Goal: Transaction & Acquisition: Purchase product/service

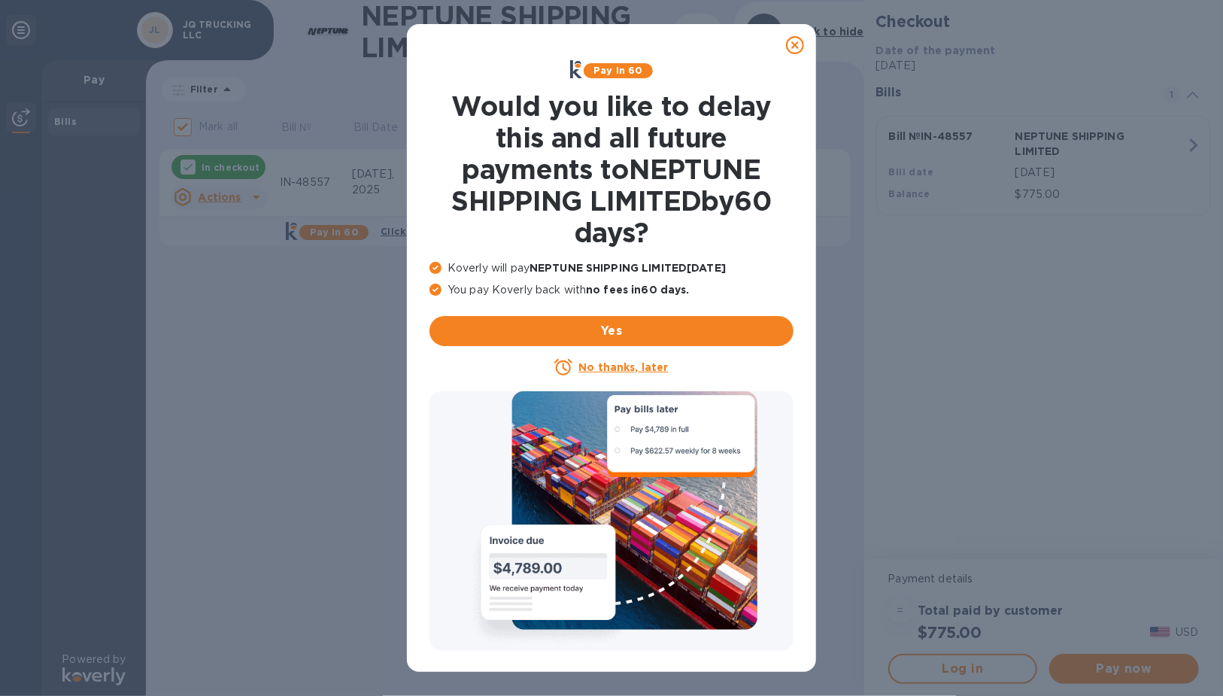
click at [794, 55] on div at bounding box center [795, 45] width 30 height 30
click at [794, 44] on icon at bounding box center [795, 45] width 18 height 18
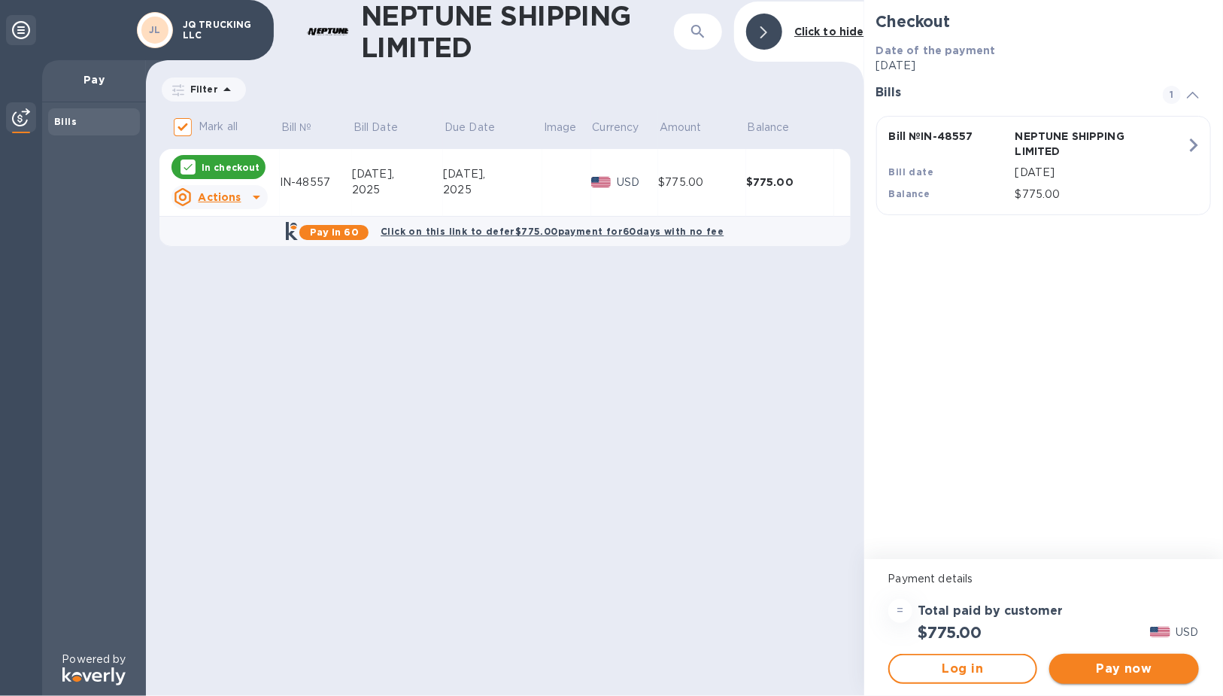
click at [1146, 672] on span "Pay now" at bounding box center [1124, 669] width 126 height 18
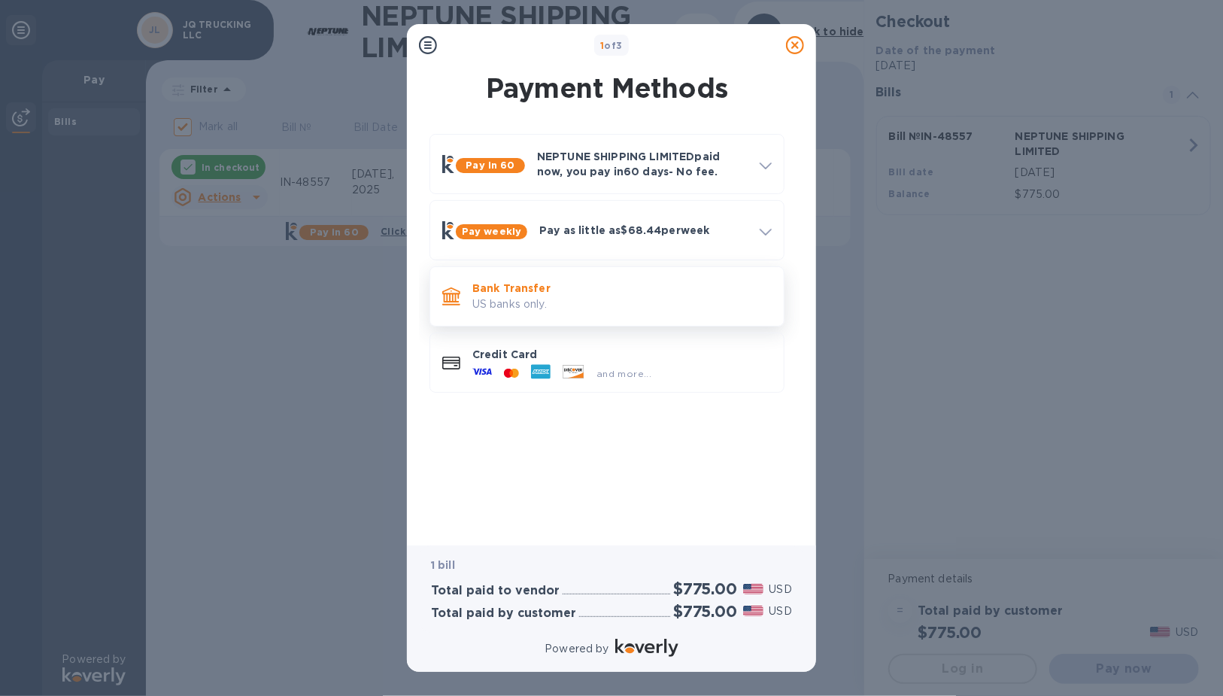
click at [504, 290] on p "Bank Transfer" at bounding box center [621, 288] width 299 height 15
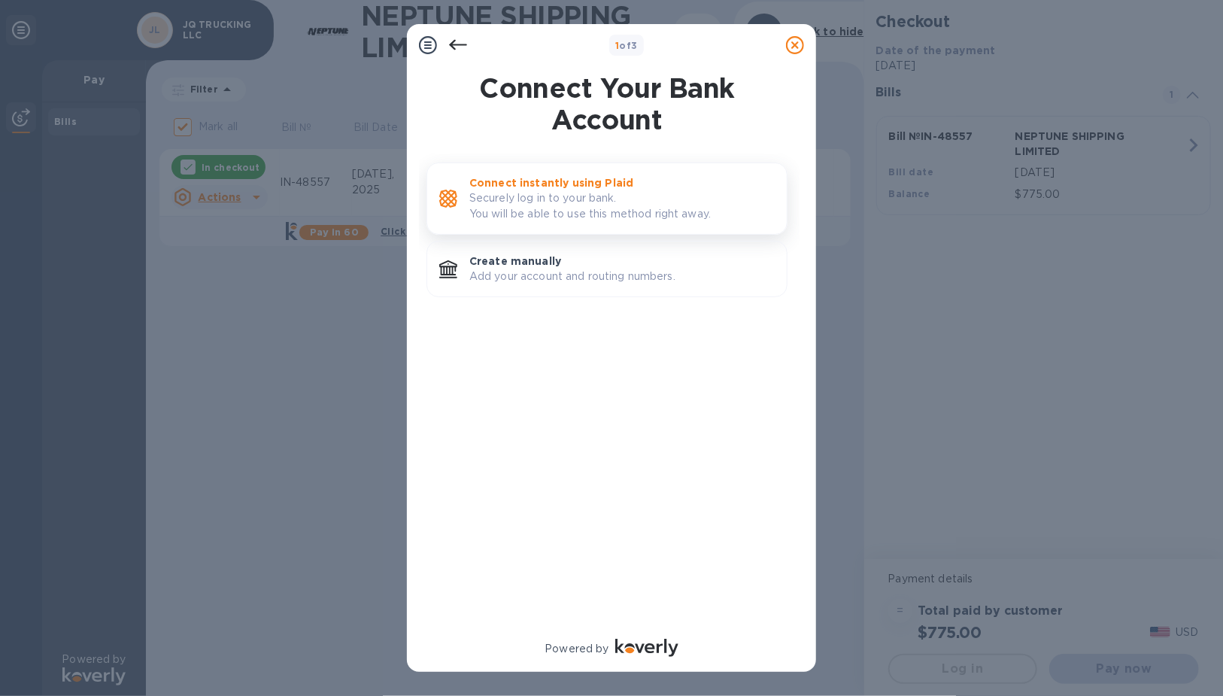
click at [546, 202] on p "Securely log in to your bank. You will be able to use this method right away." at bounding box center [621, 206] width 305 height 32
click at [627, 276] on p "Add your account and routing numbers." at bounding box center [621, 277] width 305 height 16
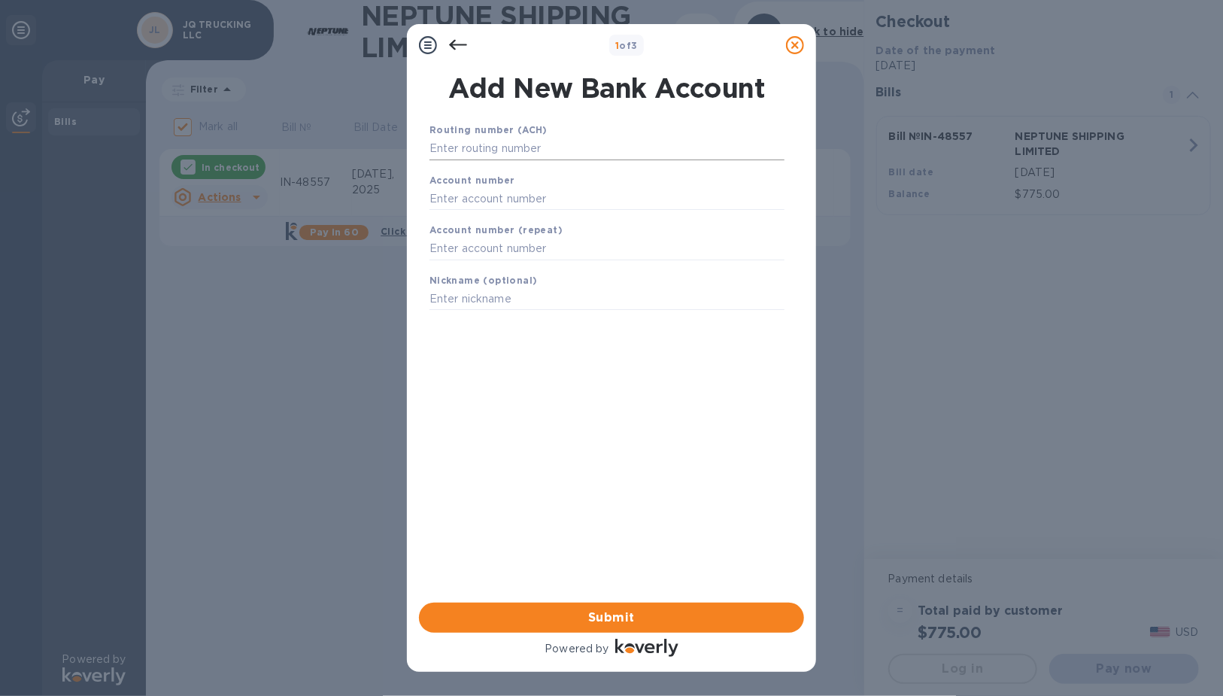
click at [543, 148] on input "text" at bounding box center [606, 149] width 355 height 23
click at [544, 149] on input "text" at bounding box center [606, 149] width 355 height 23
type input "122000247"
click at [540, 206] on div "Account number" at bounding box center [606, 210] width 367 height 50
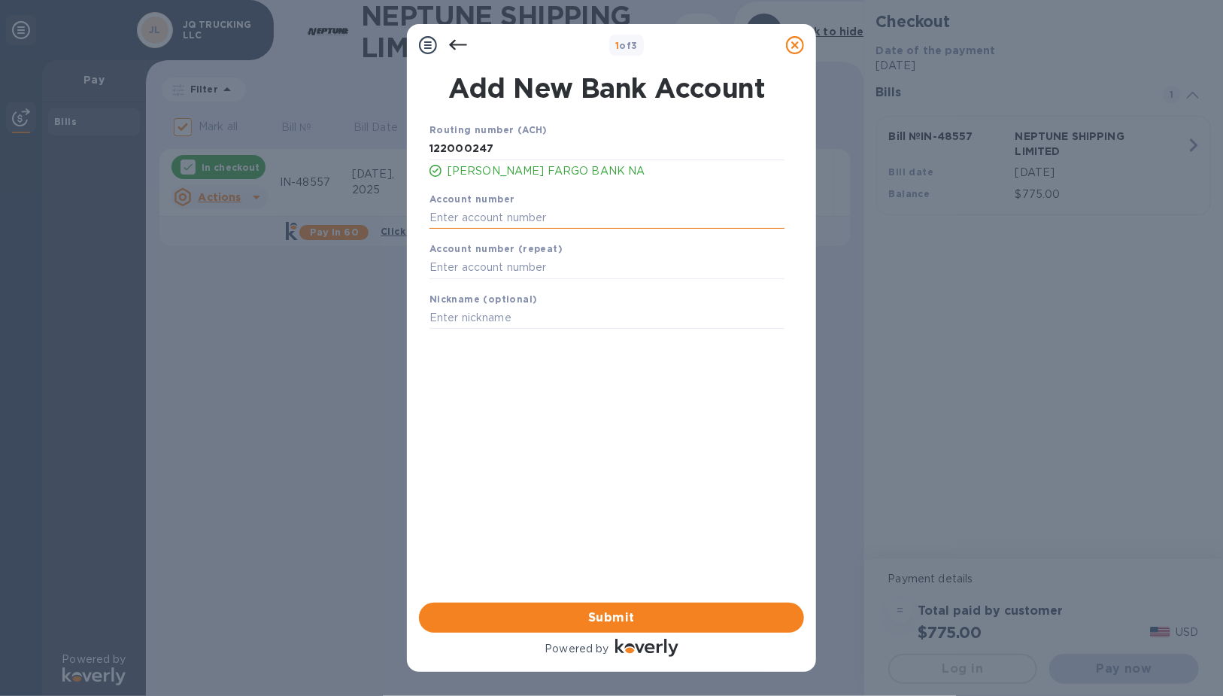
click at [540, 226] on input "text" at bounding box center [606, 217] width 355 height 23
type input "6190724572"
click at [541, 287] on div "Nickname (optional)" at bounding box center [606, 310] width 367 height 50
click at [541, 272] on input "text" at bounding box center [606, 267] width 355 height 23
click at [547, 277] on input "text" at bounding box center [606, 267] width 355 height 23
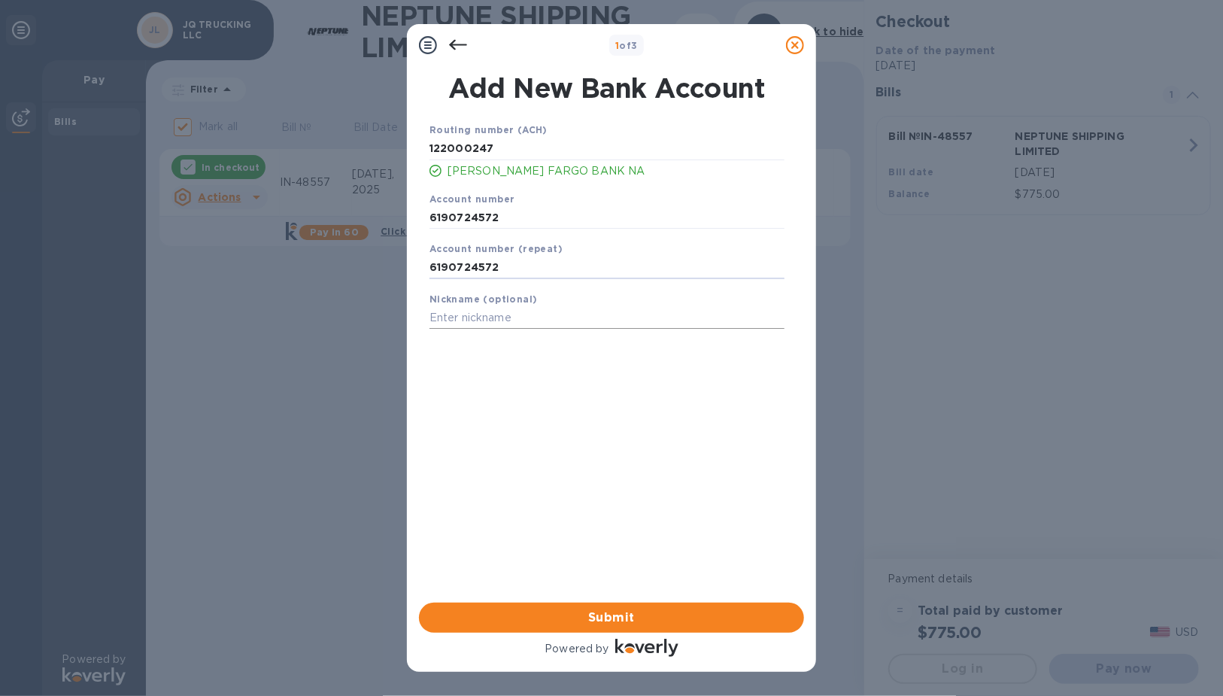
type input "6190724572"
click at [447, 327] on input "text" at bounding box center [606, 318] width 355 height 23
type input "JQ Trucking LLC"
click at [645, 621] on span "Submit" at bounding box center [611, 618] width 361 height 18
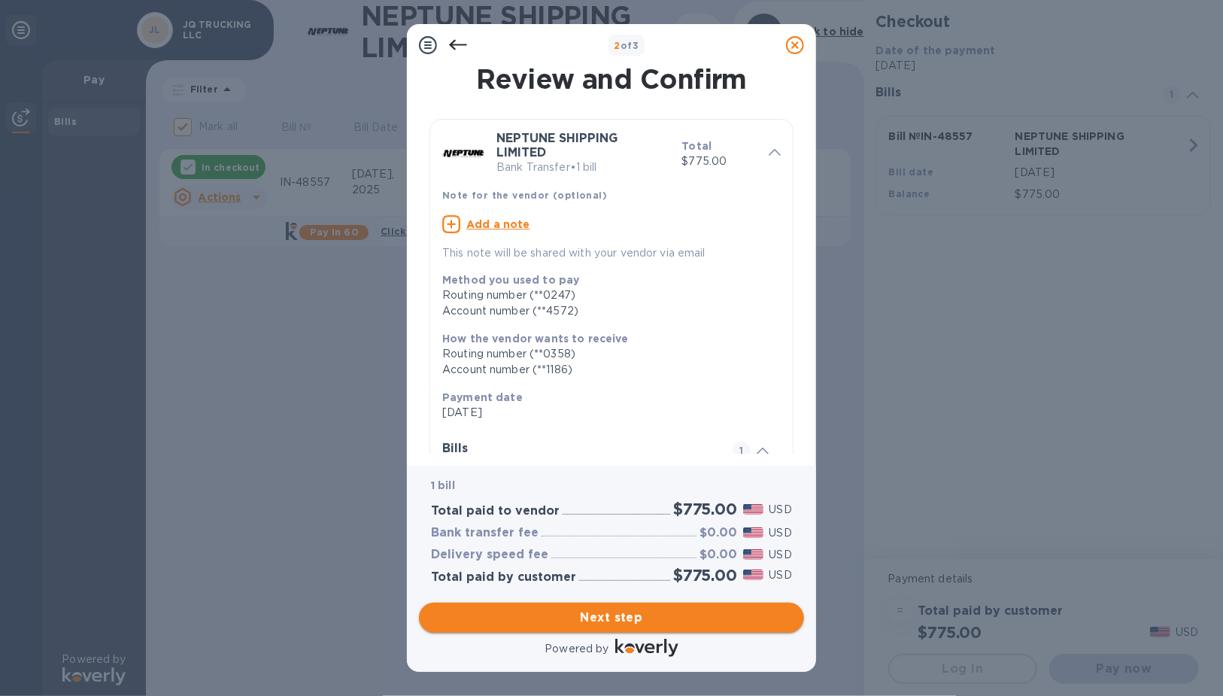
click at [536, 609] on span "Next step" at bounding box center [611, 618] width 361 height 18
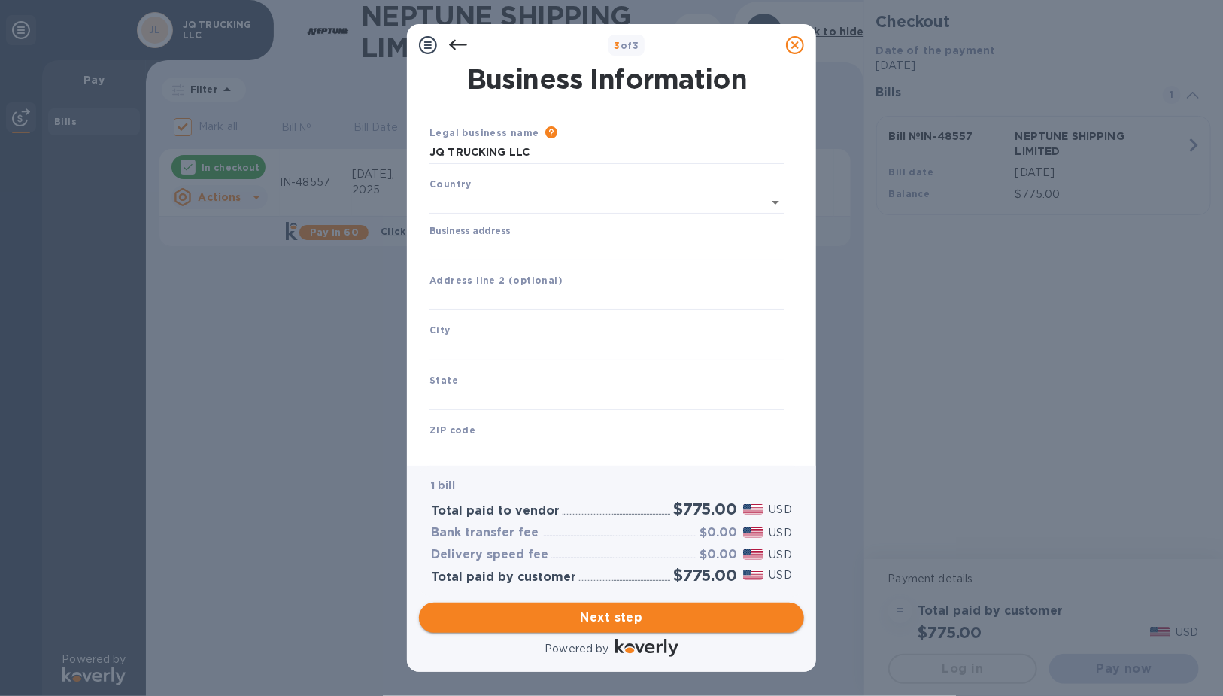
type input "[GEOGRAPHIC_DATA]"
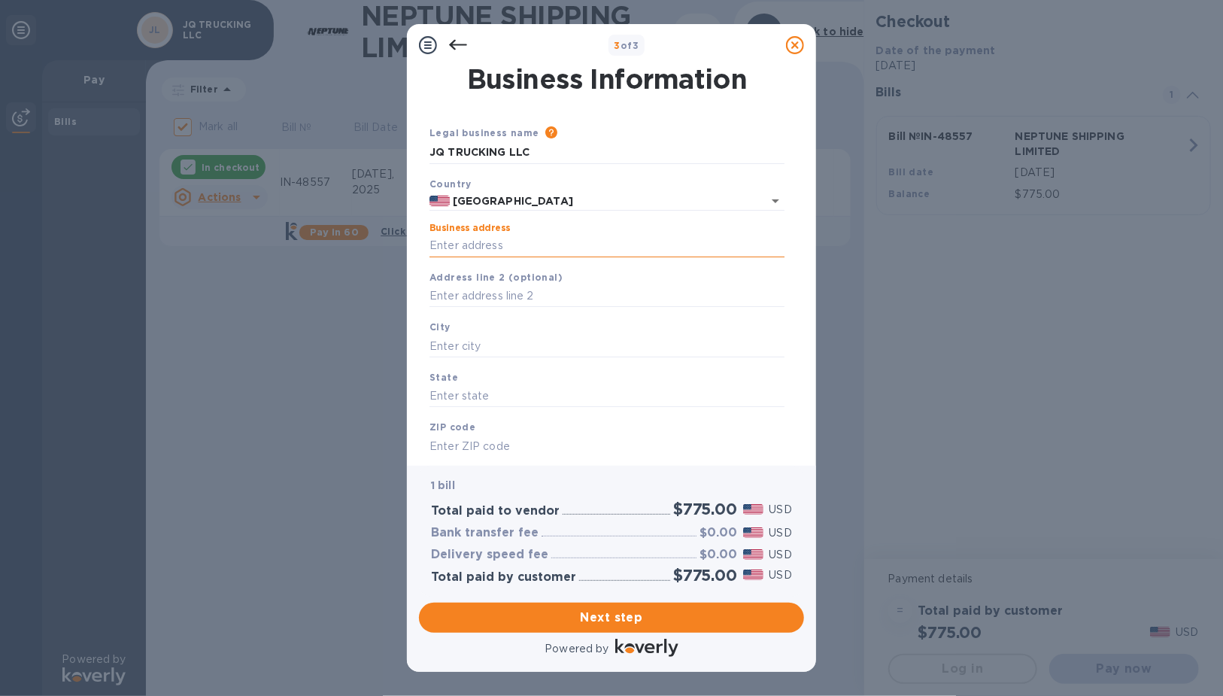
click at [471, 256] on input "Business address" at bounding box center [606, 246] width 355 height 23
type input "10"
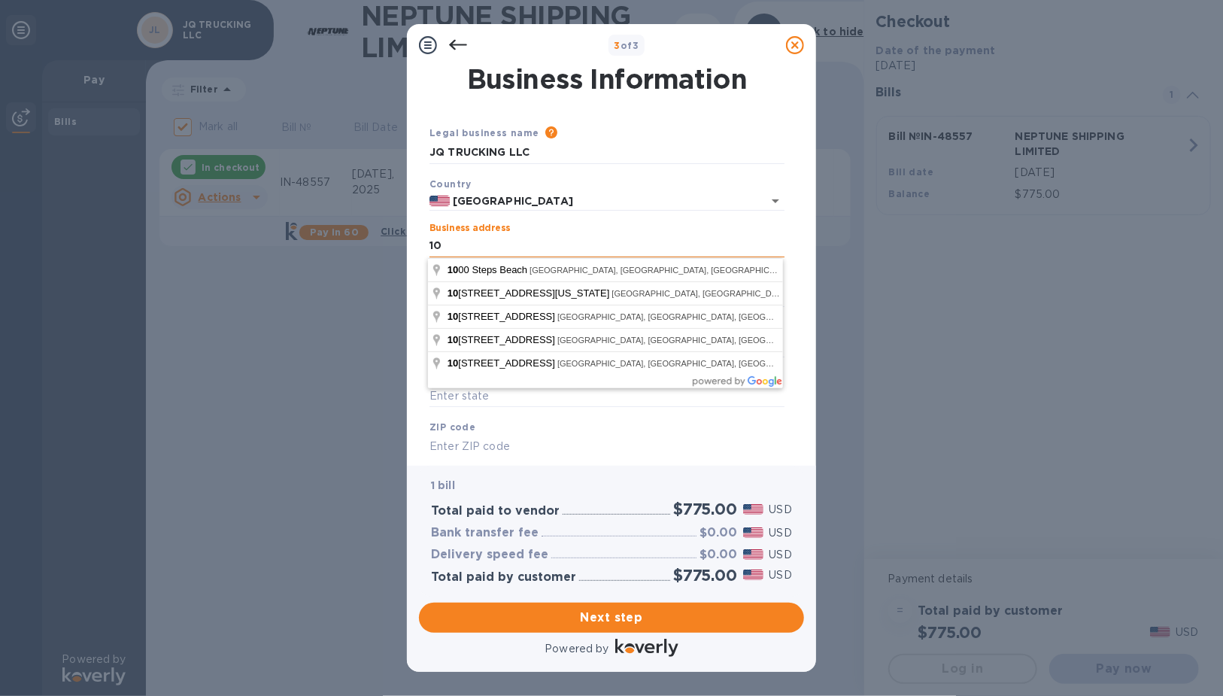
type input "US"
type input "[GEOGRAPHIC_DATA]"
type input "CA"
type input "91752"
type input "[GEOGRAPHIC_DATA]"
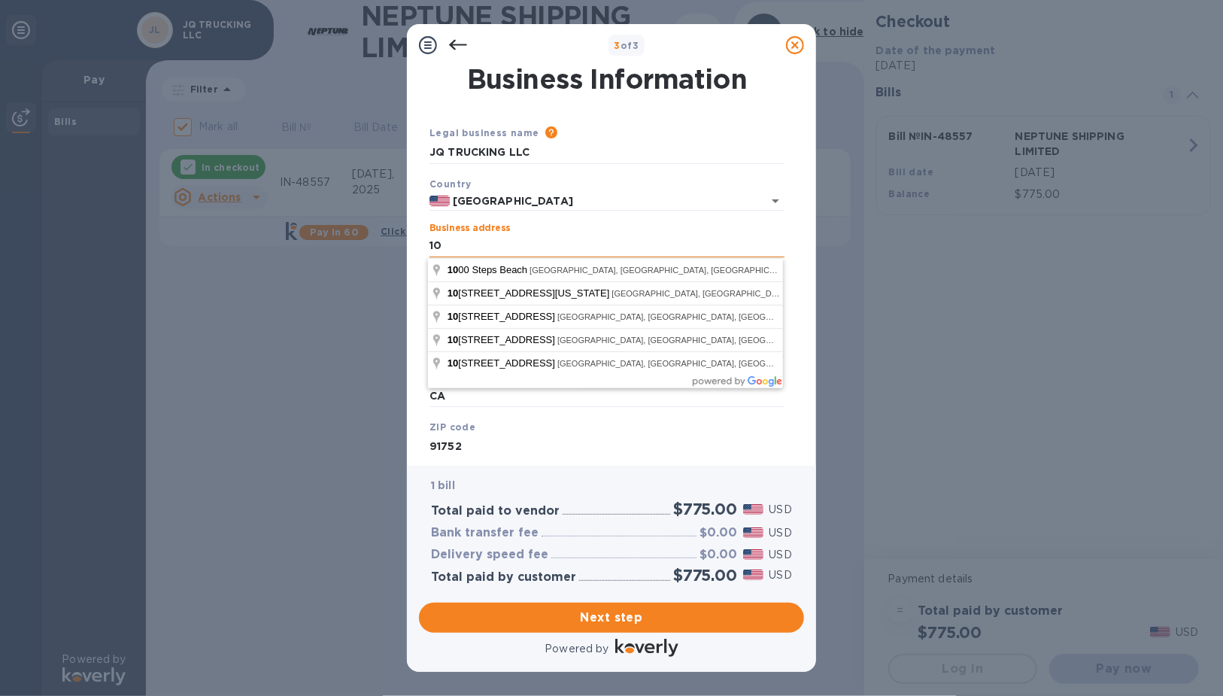
type input "[STREET_ADDRESS]"
type input "US"
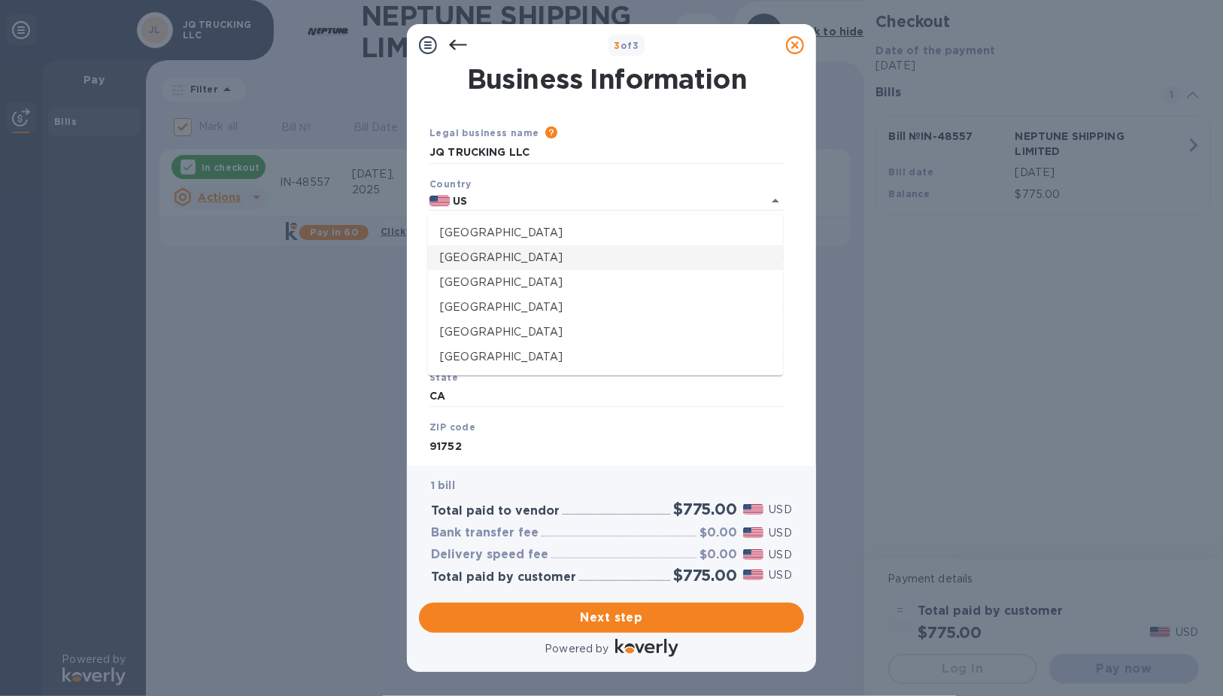
click at [878, 393] on div "3 of 3 Business Information Legal business name Please provide the legal name t…" at bounding box center [611, 348] width 1223 height 696
click at [511, 199] on input "US" at bounding box center [596, 201] width 293 height 19
click at [755, 201] on icon "Clear" at bounding box center [755, 201] width 9 height 9
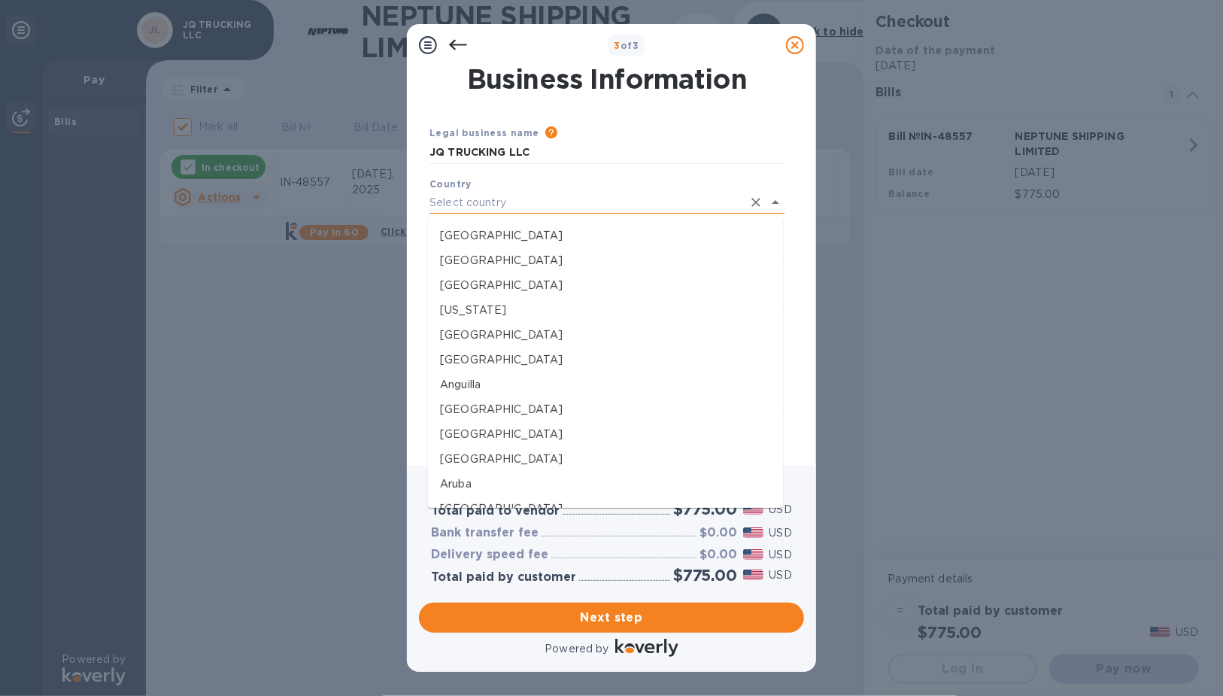
click at [648, 206] on input "text" at bounding box center [585, 203] width 313 height 22
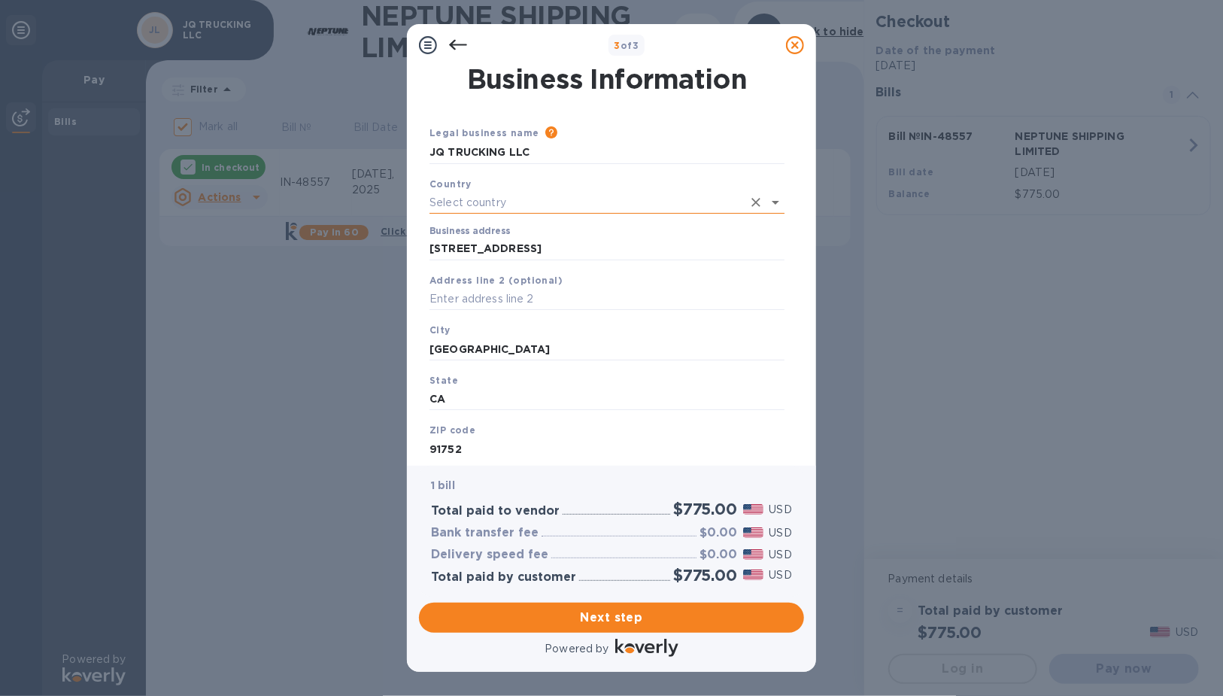
click at [756, 203] on icon "Clear" at bounding box center [755, 202] width 15 height 15
click at [748, 205] on icon "Clear" at bounding box center [755, 202] width 15 height 15
click at [760, 205] on icon "Clear" at bounding box center [755, 202] width 15 height 15
click at [778, 204] on icon "Open" at bounding box center [775, 202] width 18 height 18
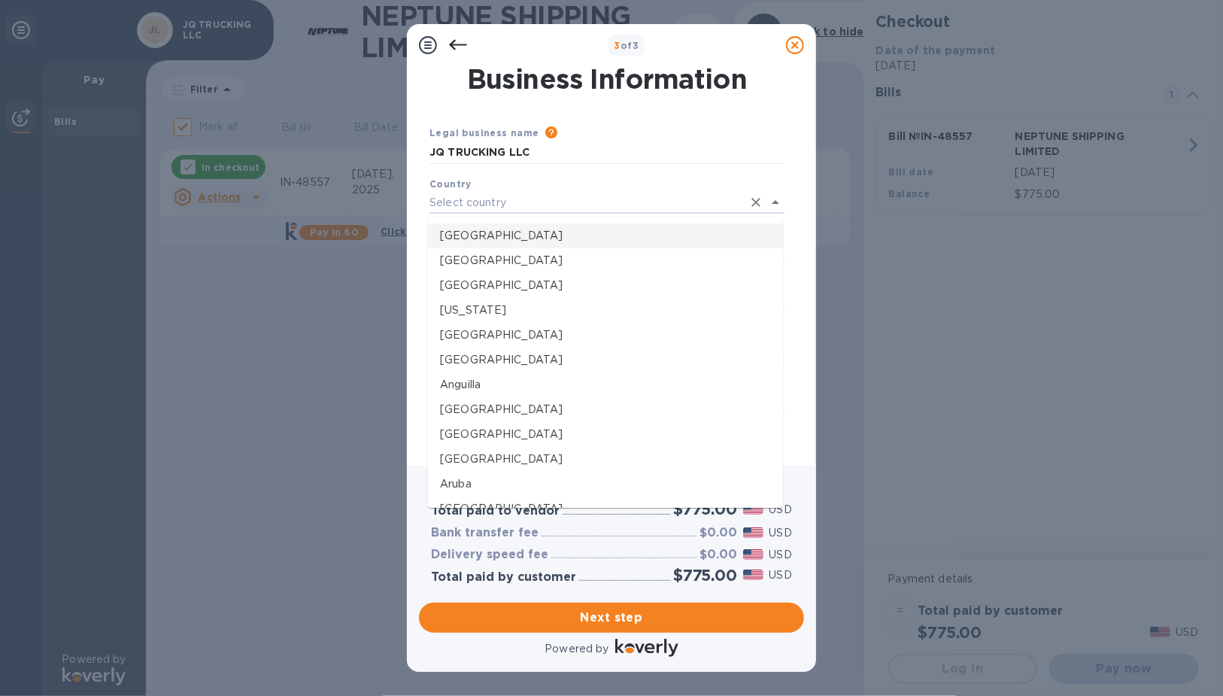
click at [569, 243] on p "[GEOGRAPHIC_DATA]" at bounding box center [605, 236] width 331 height 16
type input "[GEOGRAPHIC_DATA]"
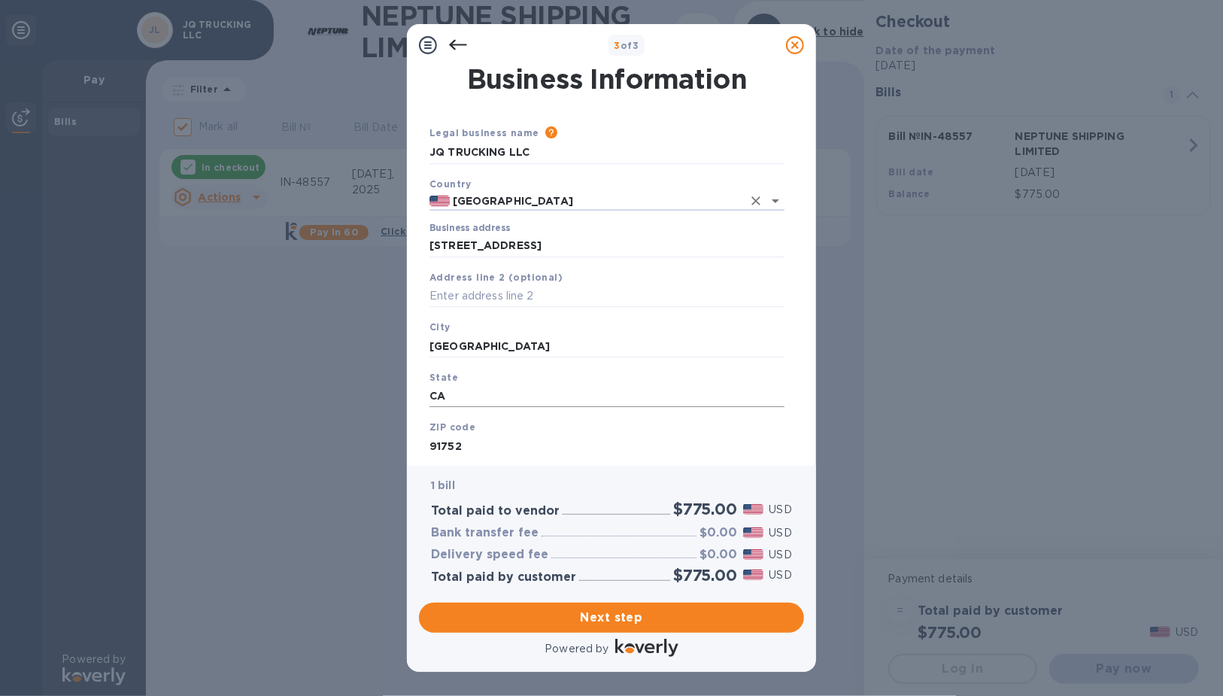
scroll to position [59, 0]
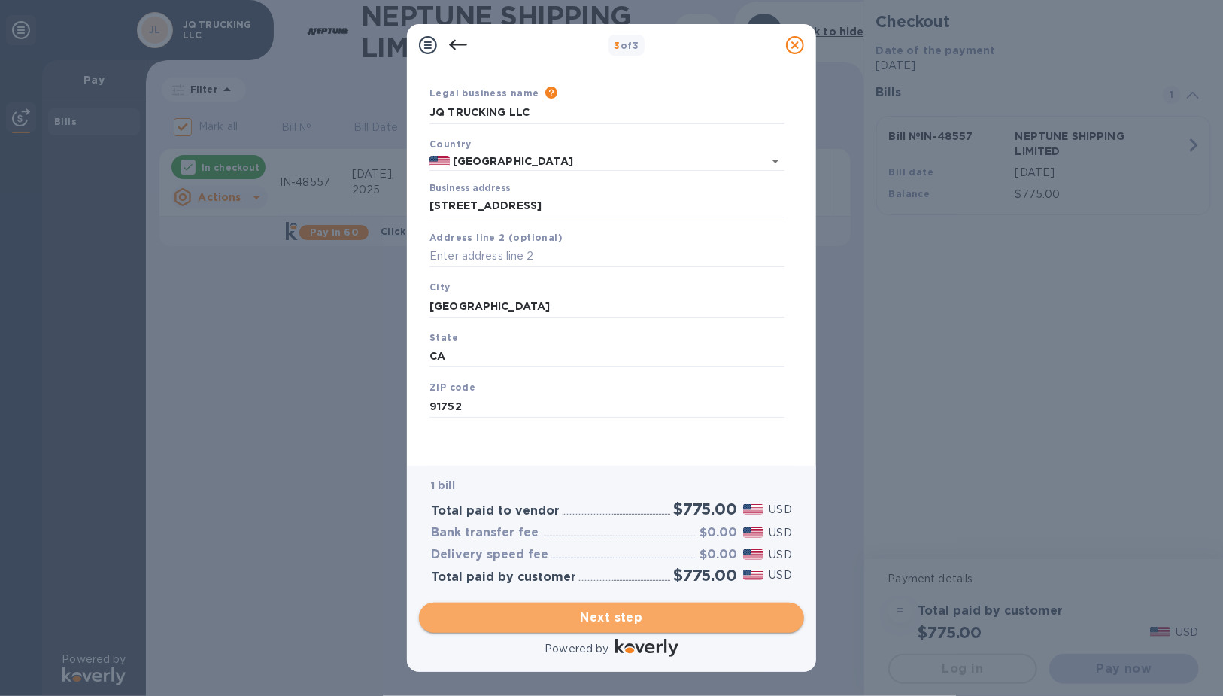
click at [581, 609] on span "Next step" at bounding box center [611, 618] width 361 height 18
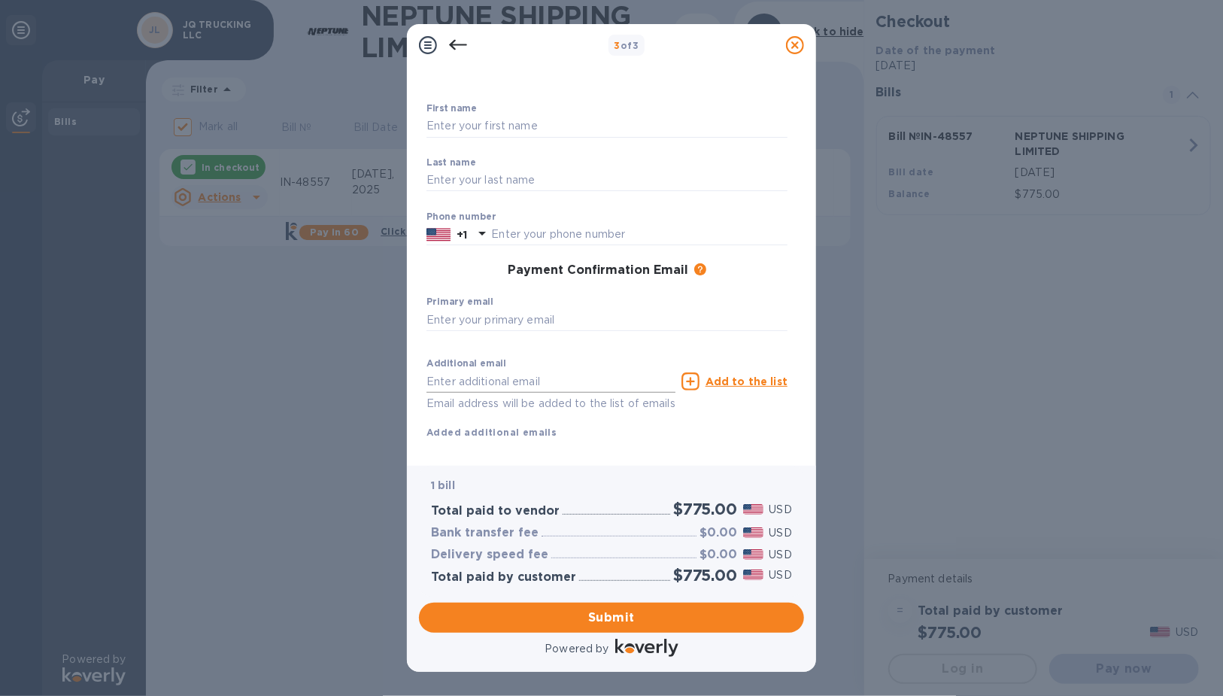
scroll to position [0, 0]
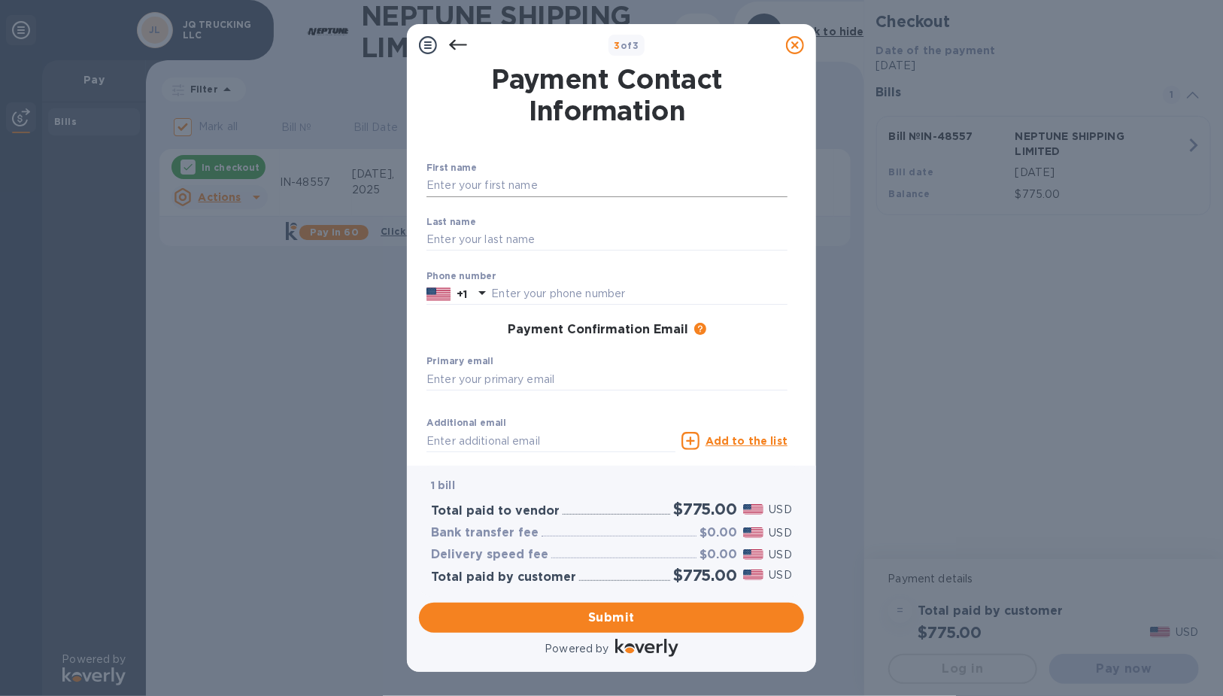
click at [494, 185] on input "text" at bounding box center [606, 186] width 361 height 23
type input "[PERSON_NAME]"
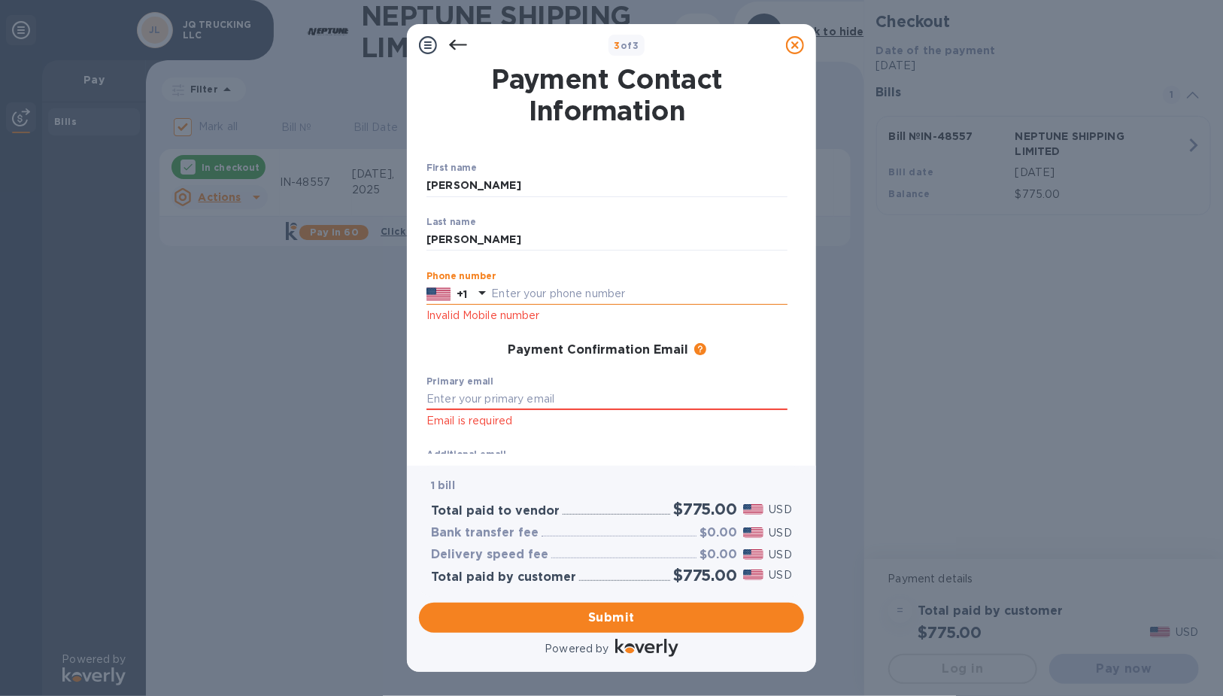
click at [498, 301] on input "text" at bounding box center [639, 294] width 296 height 23
type input "3235489482"
click at [527, 392] on input "text" at bounding box center [606, 399] width 361 height 23
click at [527, 408] on input "text" at bounding box center [606, 399] width 361 height 23
type input "[EMAIL_ADDRESS][DOMAIN_NAME]"
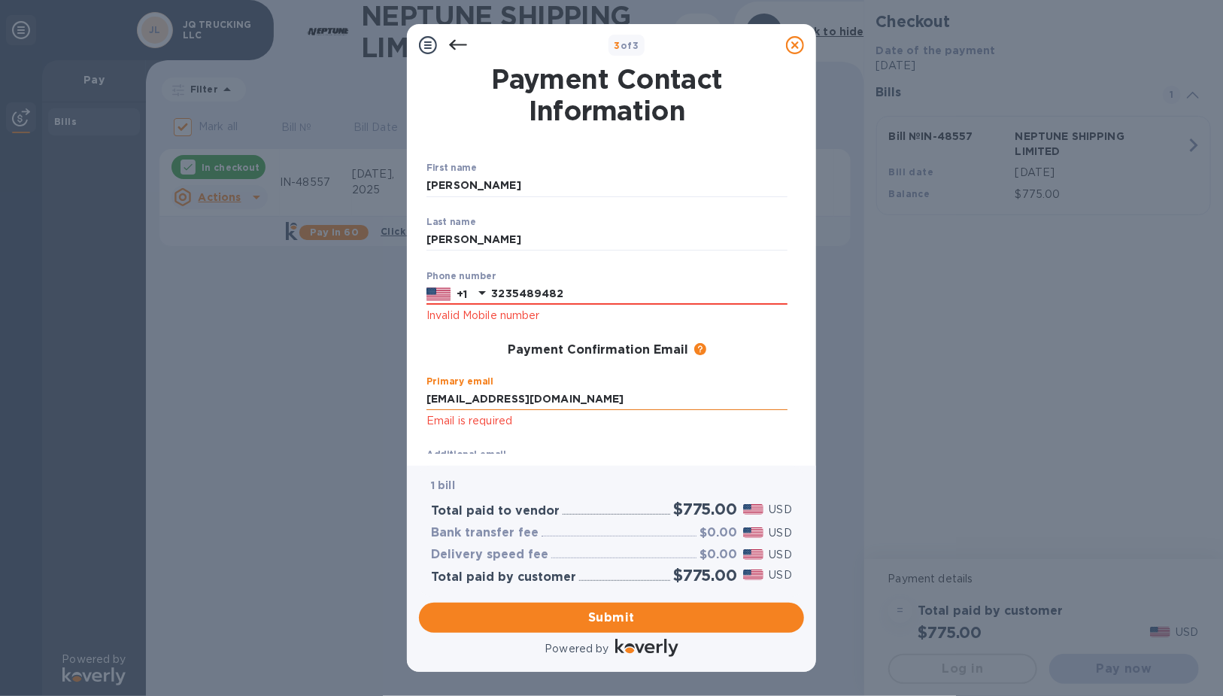
type input "[EMAIL_ADDRESS][DOMAIN_NAME]"
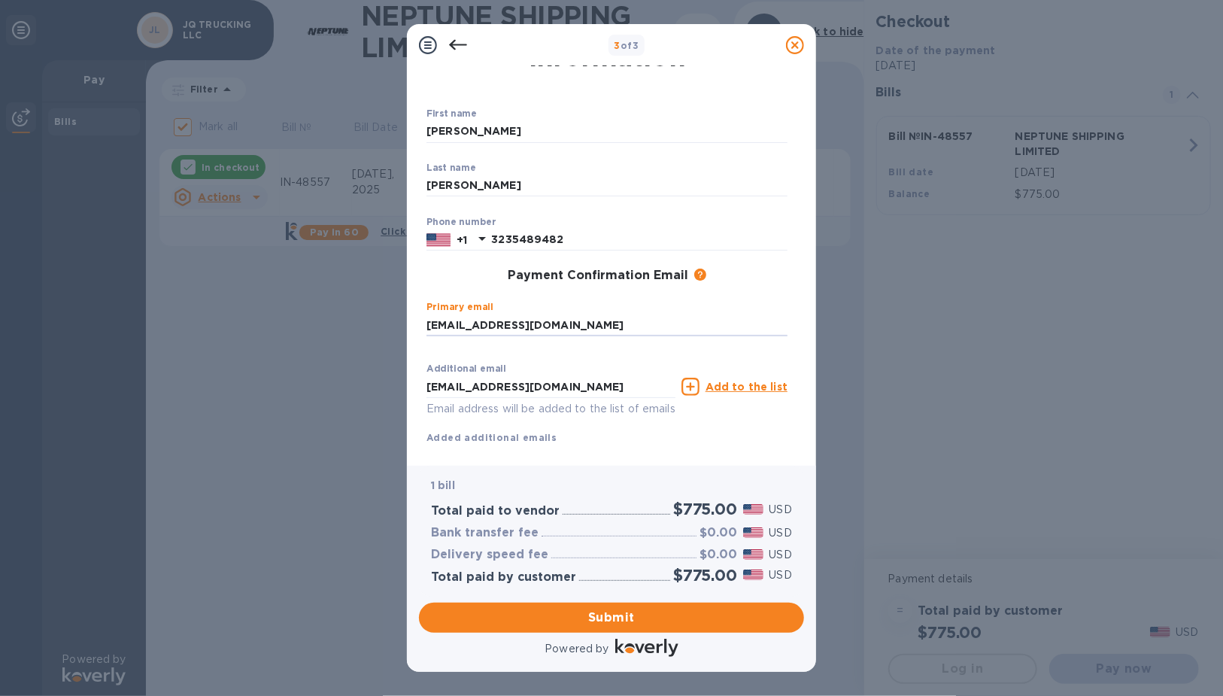
scroll to position [70, 0]
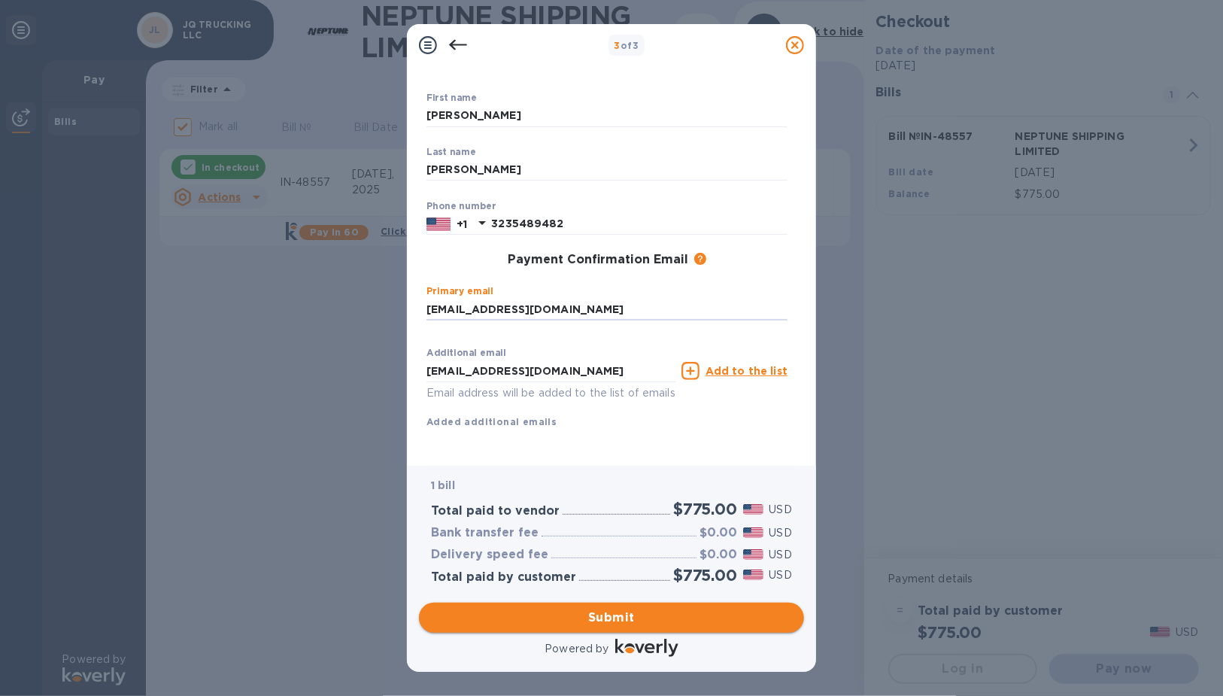
click at [611, 618] on span "Submit" at bounding box center [611, 618] width 361 height 18
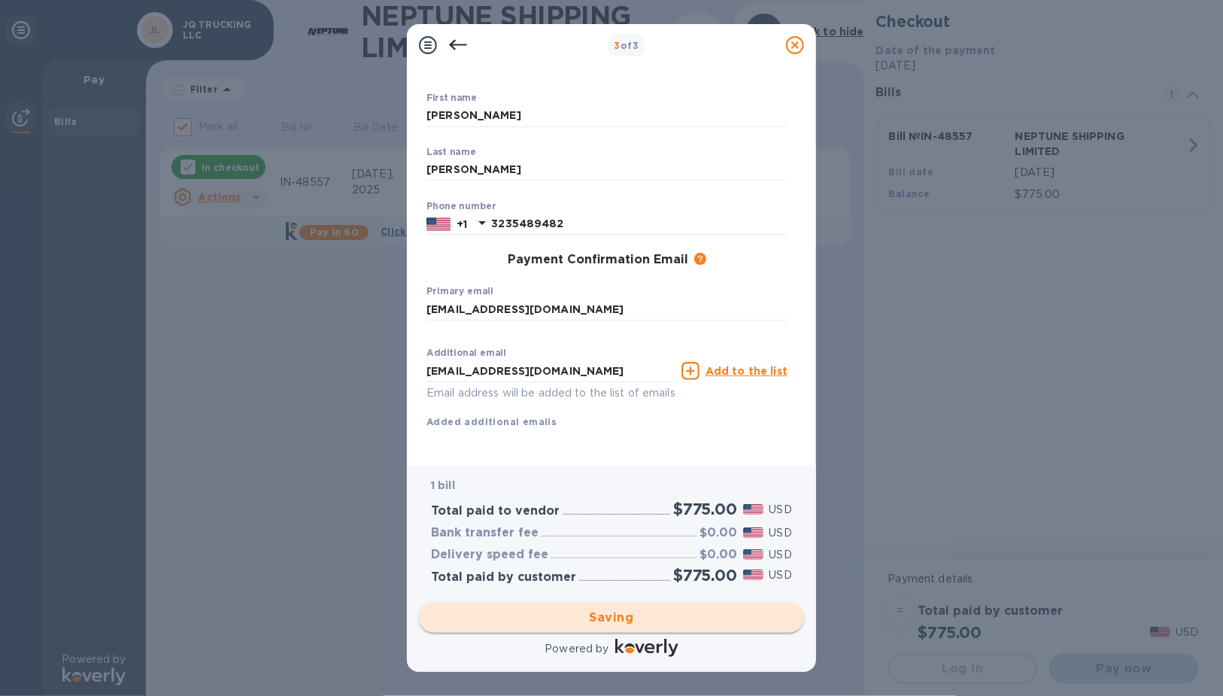
checkbox input "false"
